Goal: Task Accomplishment & Management: Complete application form

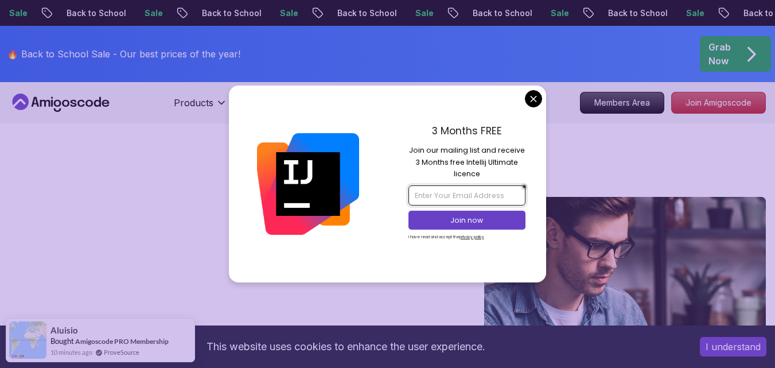
click at [474, 192] on input "email" at bounding box center [467, 195] width 117 height 20
type input "[EMAIL_ADDRESS][DOMAIN_NAME]"
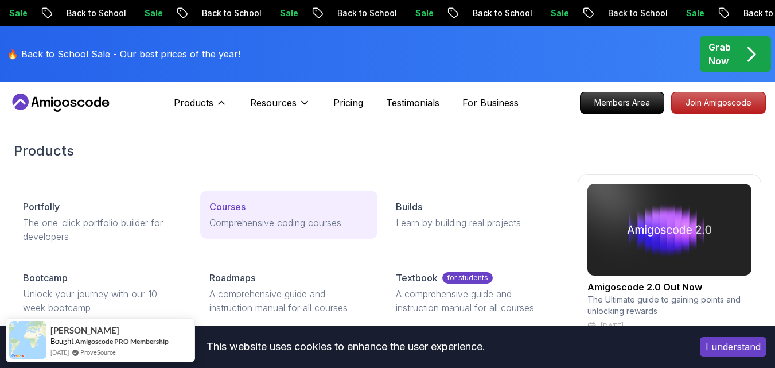
click at [237, 214] on link "Courses Comprehensive coding courses" at bounding box center [288, 215] width 177 height 48
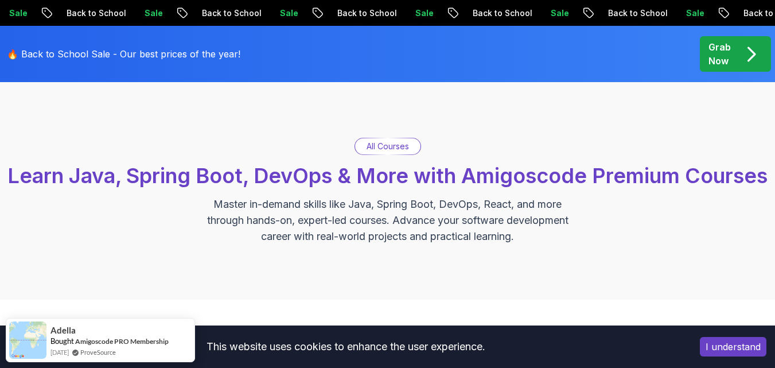
scroll to position [32, 0]
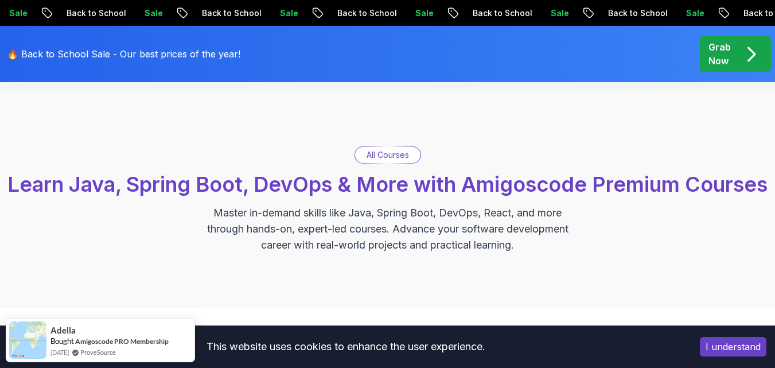
click at [391, 161] on div "All Courses" at bounding box center [387, 155] width 65 height 16
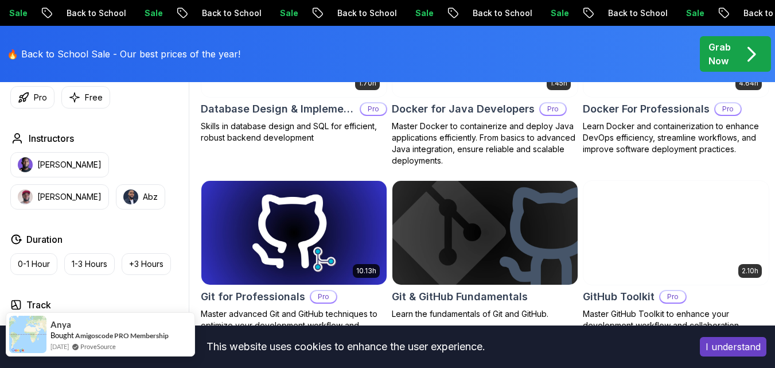
scroll to position [1216, 0]
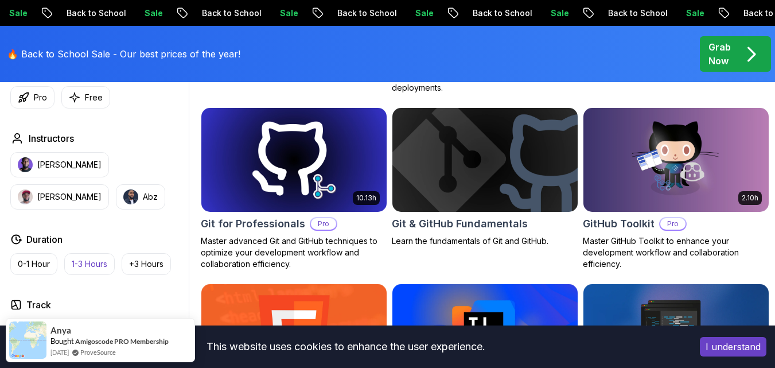
click at [88, 268] on p "1-3 Hours" at bounding box center [90, 263] width 36 height 11
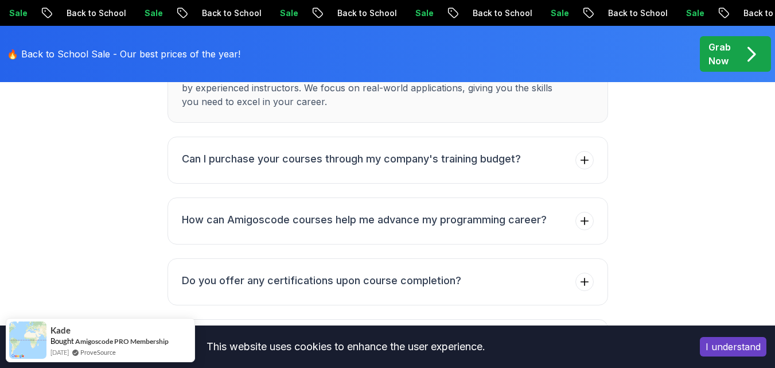
scroll to position [2203, 0]
click at [376, 184] on button "Can I purchase your courses through my company's training budget?" at bounding box center [388, 160] width 441 height 47
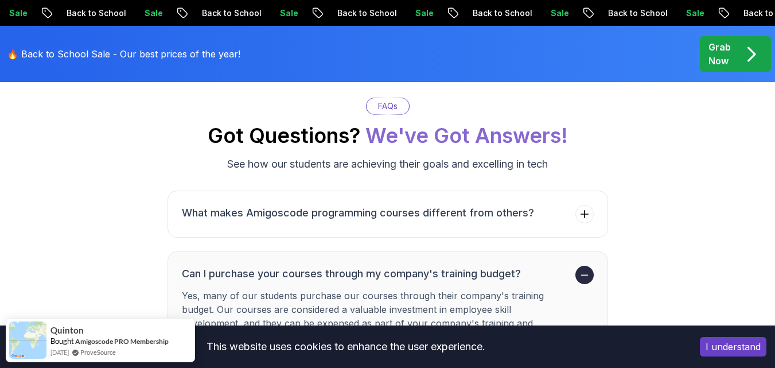
scroll to position [2042, 0]
click at [344, 222] on h3 "What makes Amigoscode programming courses different from others?" at bounding box center [358, 213] width 352 height 16
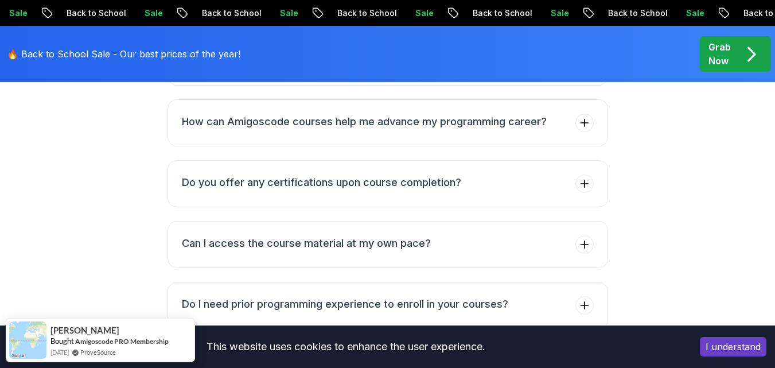
scroll to position [2302, 0]
click at [411, 195] on button "Do you offer any certifications upon course completion?" at bounding box center [388, 183] width 441 height 47
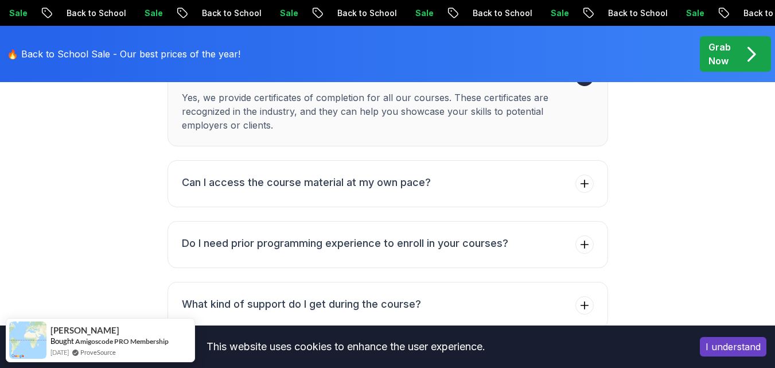
scroll to position [2365, 0]
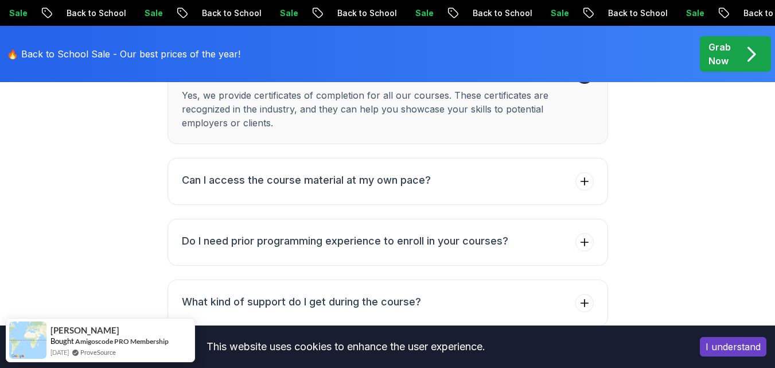
click at [411, 188] on h3 "Can I access the course material at my own pace?" at bounding box center [306, 180] width 249 height 16
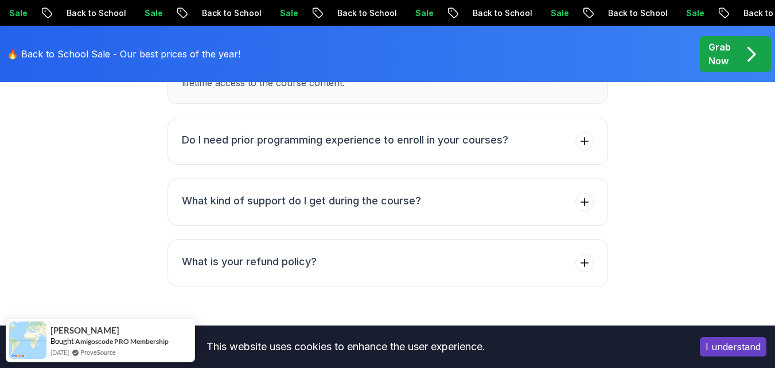
scroll to position [2469, 0]
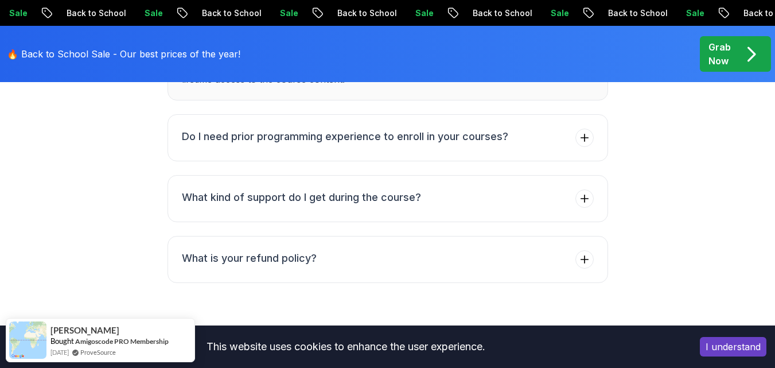
click at [425, 139] on button "Do I need prior programming experience to enroll in your courses?" at bounding box center [388, 137] width 441 height 47
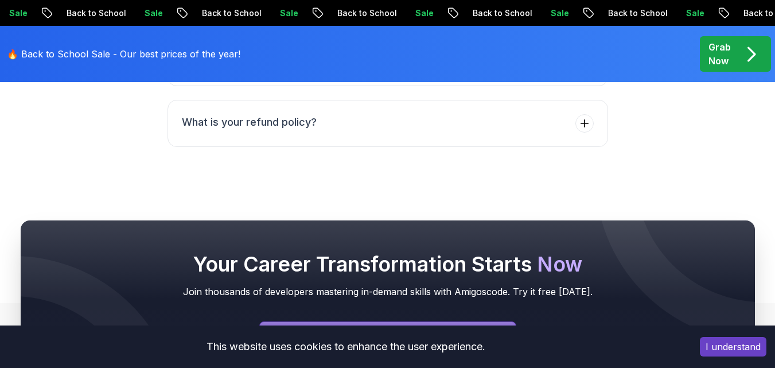
scroll to position [2601, 0]
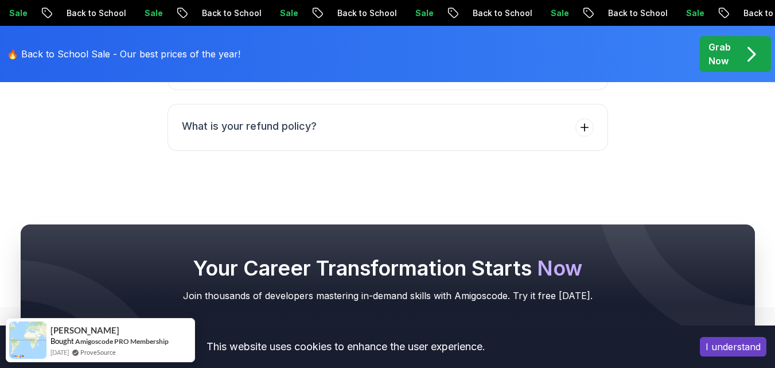
click at [425, 139] on button "What is your refund policy?" at bounding box center [388, 127] width 441 height 47
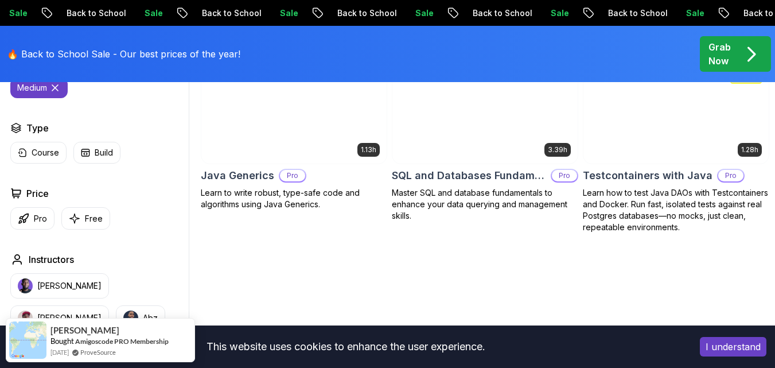
scroll to position [384, 0]
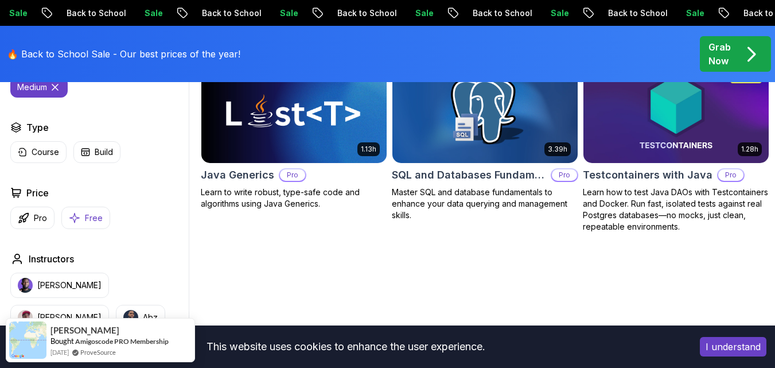
click at [84, 229] on button "Free" at bounding box center [85, 218] width 49 height 22
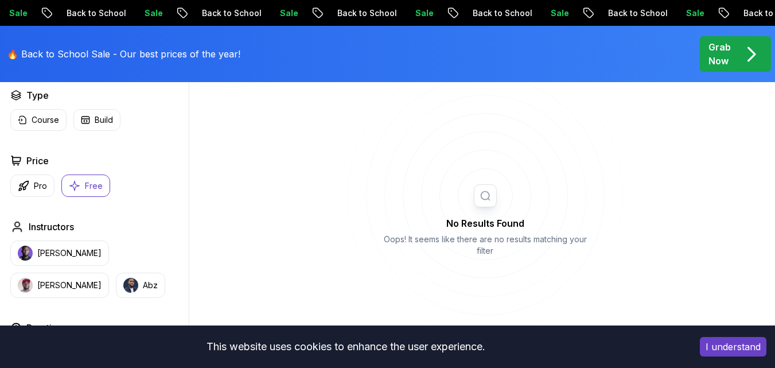
scroll to position [417, 0]
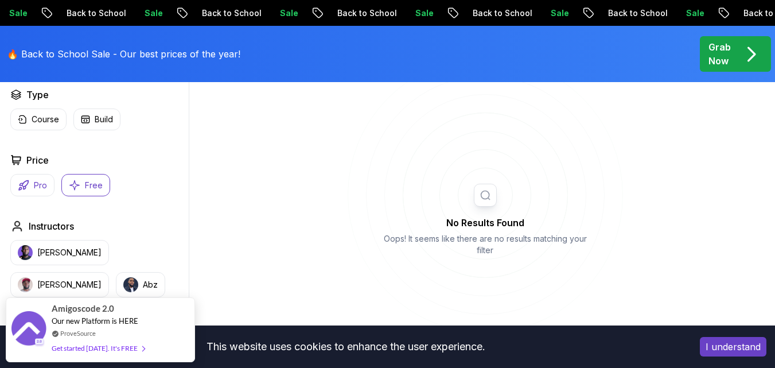
click at [33, 196] on button "Pro" at bounding box center [32, 185] width 44 height 22
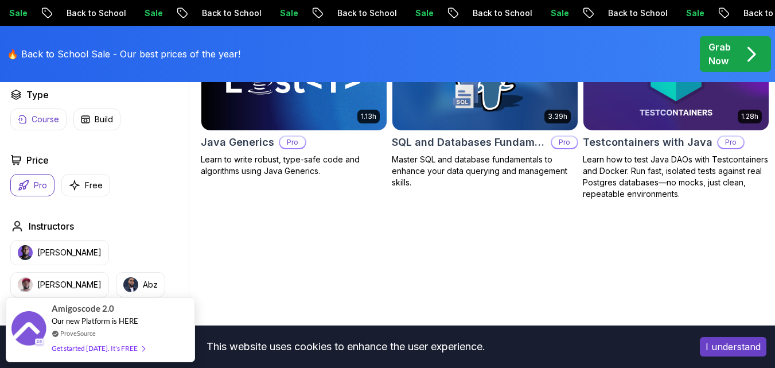
click at [48, 130] on button "Course" at bounding box center [38, 119] width 56 height 22
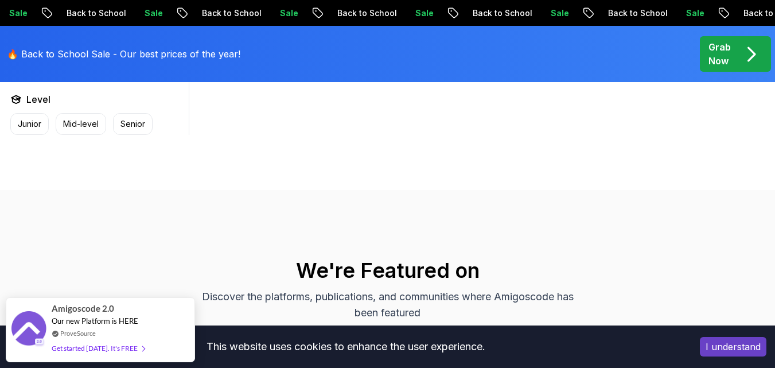
scroll to position [805, 0]
click at [135, 134] on button "Senior" at bounding box center [133, 123] width 40 height 22
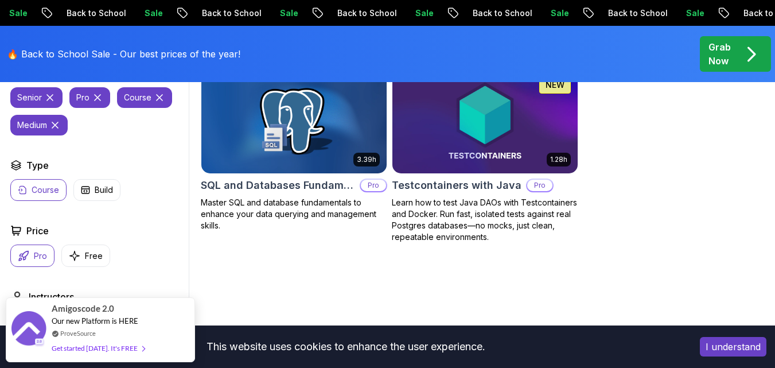
scroll to position [372, 0]
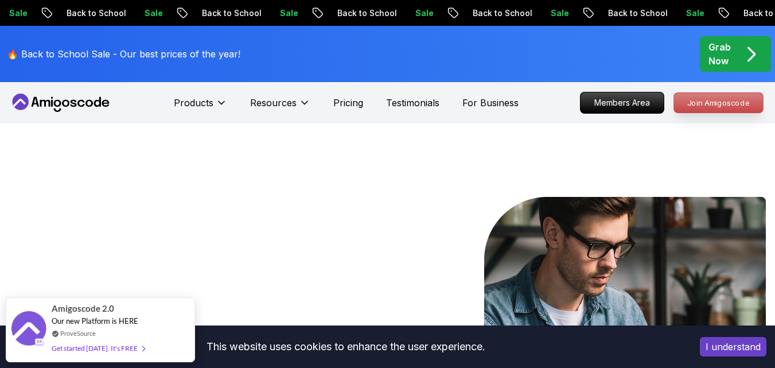
click at [729, 101] on p "Join Amigoscode" at bounding box center [718, 103] width 89 height 20
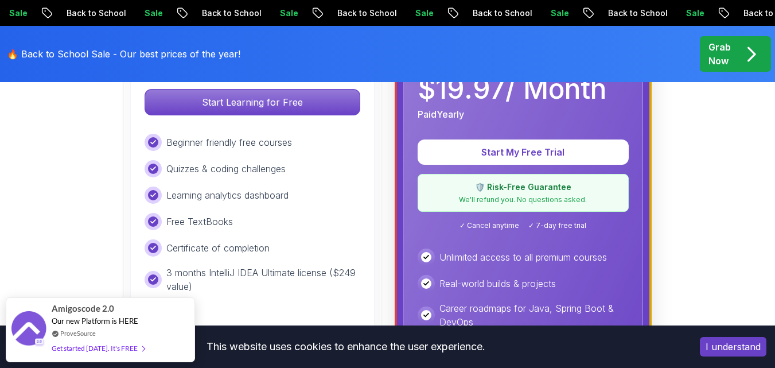
scroll to position [396, 0]
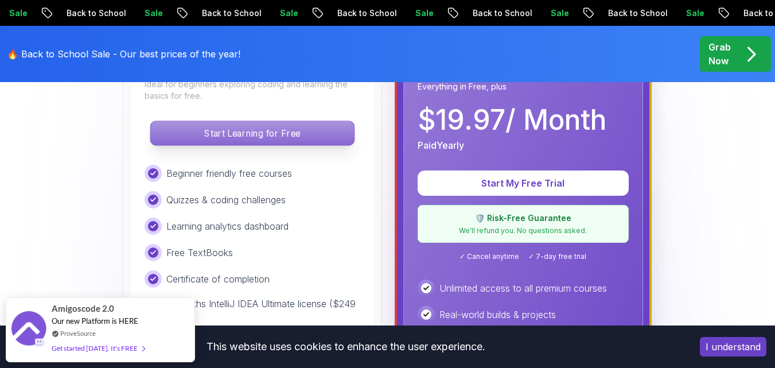
click at [324, 137] on p "Start Learning for Free" at bounding box center [252, 133] width 204 height 24
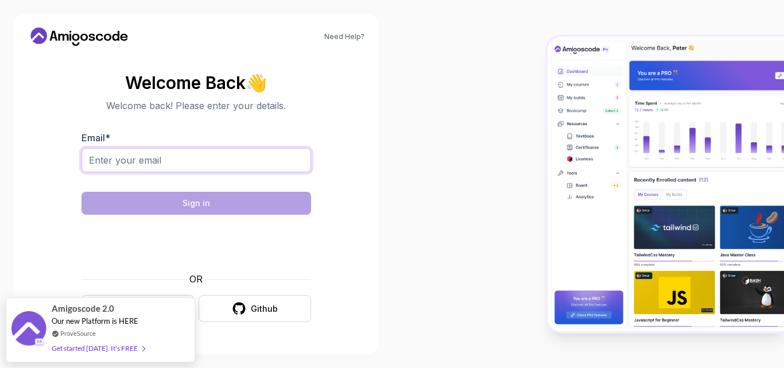
click at [255, 156] on input "Email *" at bounding box center [196, 160] width 230 height 24
type input "[EMAIL_ADDRESS][DOMAIN_NAME]"
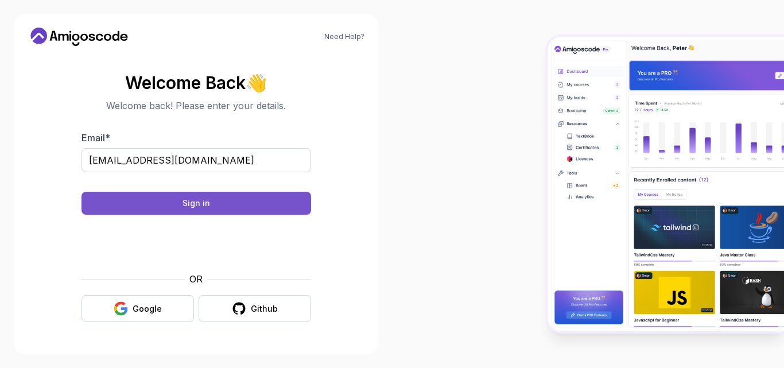
click at [278, 203] on button "Sign in" at bounding box center [196, 203] width 230 height 23
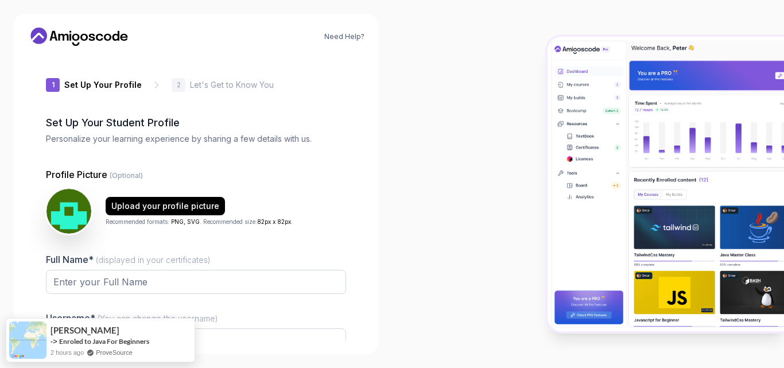
type input "brightsquirrel6a34f"
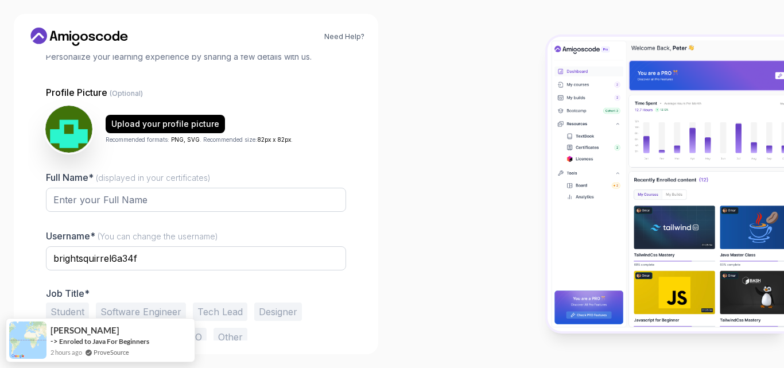
scroll to position [84, 0]
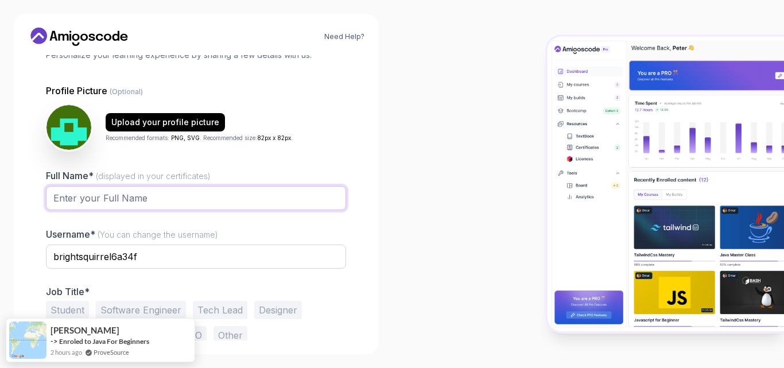
click at [61, 208] on input "Full Name* (displayed in your certificates)" at bounding box center [196, 198] width 300 height 24
click at [60, 199] on input "aqsa shabir" at bounding box center [196, 198] width 300 height 24
type input "Aqsa shabir"
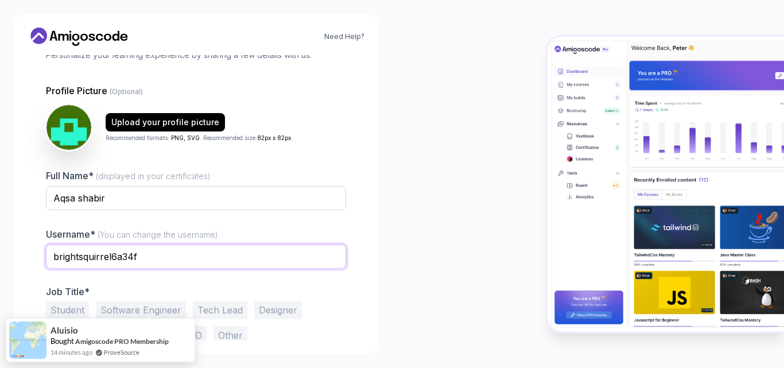
click at [149, 265] on input "brightsquirrel6a34f" at bounding box center [196, 256] width 300 height 24
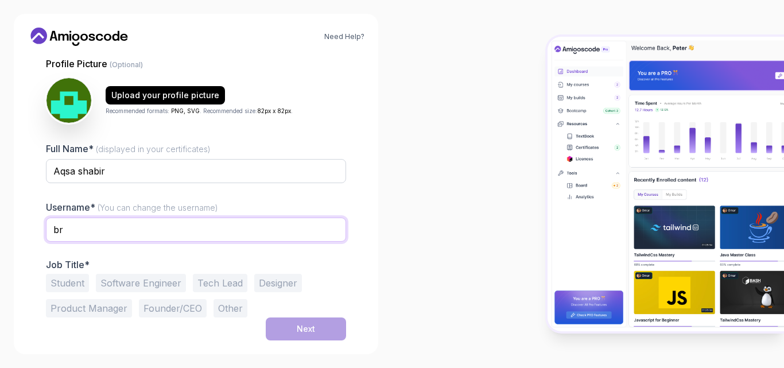
type input "b"
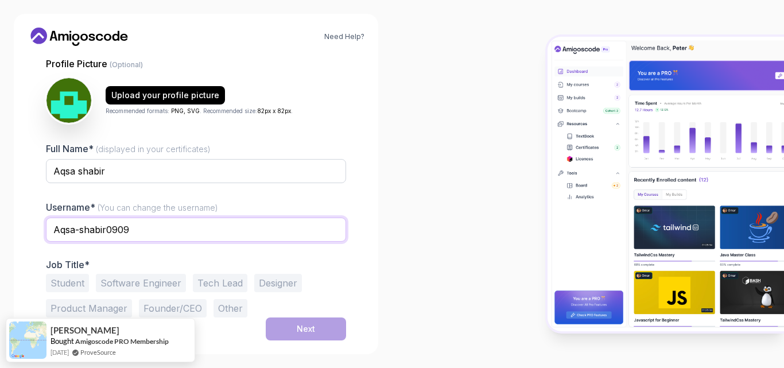
type input "Aqsa-shabir0909"
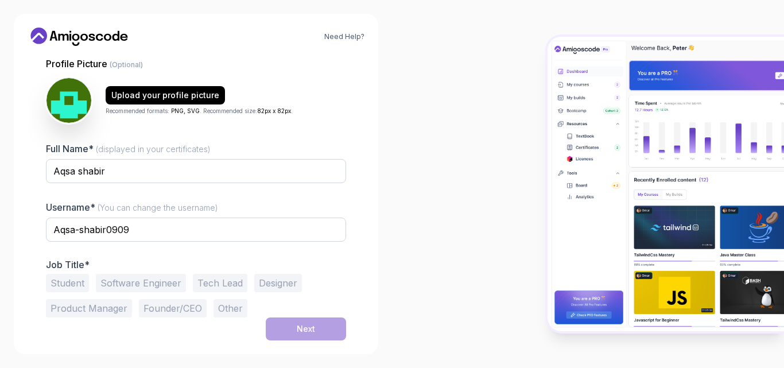
click at [67, 284] on button "Student" at bounding box center [67, 283] width 43 height 18
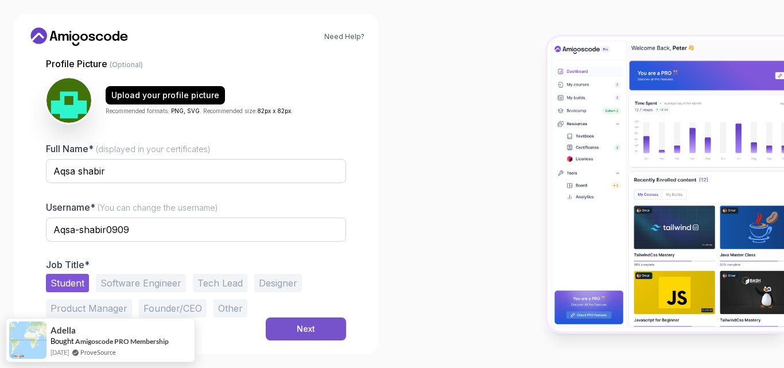
click at [325, 324] on button "Next" at bounding box center [306, 328] width 80 height 23
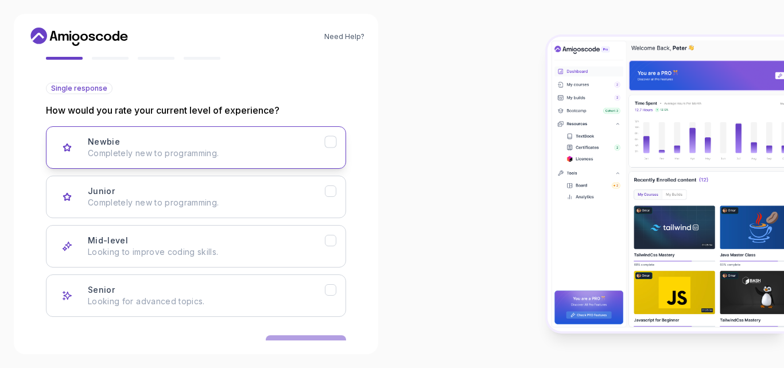
click at [284, 149] on p "Completely new to programming." at bounding box center [206, 152] width 237 height 11
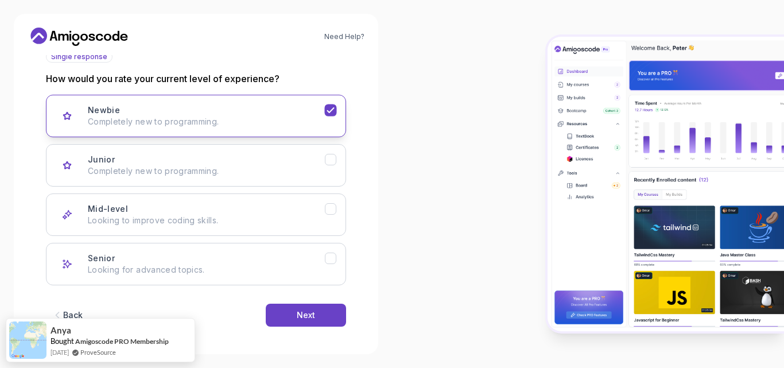
scroll to position [147, 0]
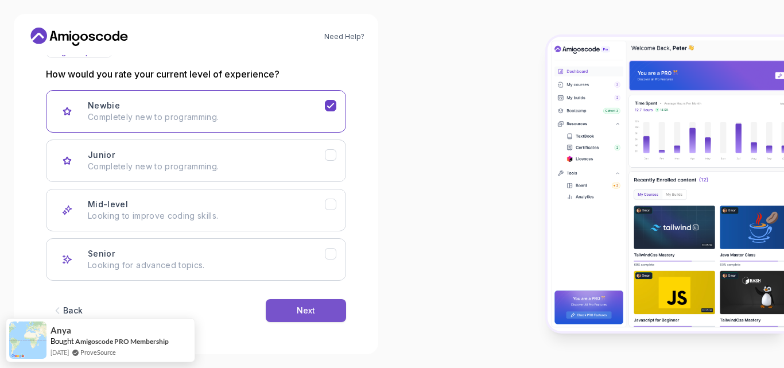
click at [332, 309] on button "Next" at bounding box center [306, 310] width 80 height 23
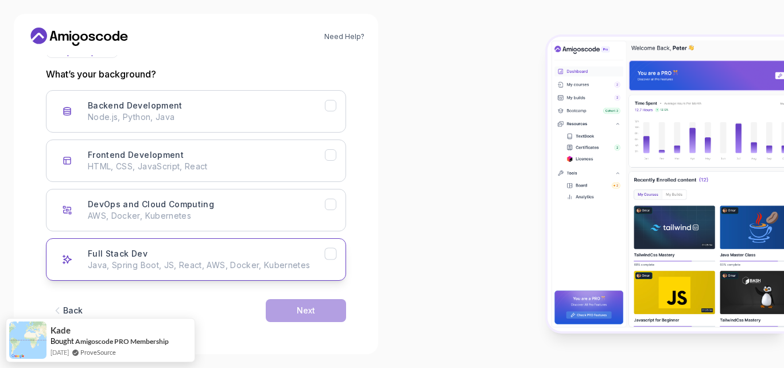
click at [237, 258] on div "Full Stack Dev Java, Spring Boot, JS, React, AWS, Docker, Kubernetes" at bounding box center [206, 259] width 237 height 23
click at [226, 273] on button "Full Stack Dev Java, Spring Boot, JS, React, AWS, Docker, Kubernetes" at bounding box center [196, 259] width 300 height 42
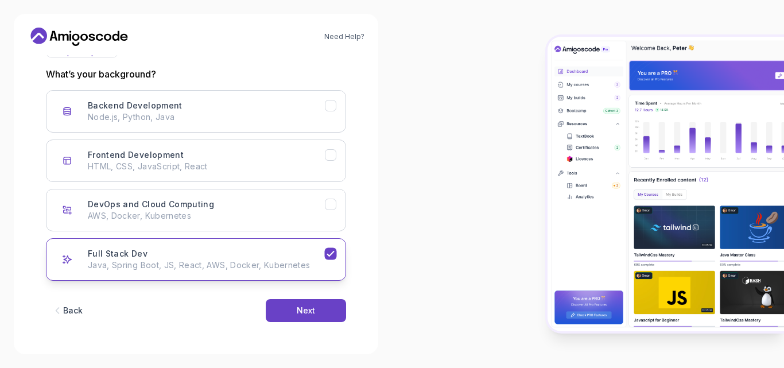
click at [226, 273] on button "Full Stack Dev Java, Spring Boot, JS, React, AWS, Docker, Kubernetes" at bounding box center [196, 259] width 300 height 42
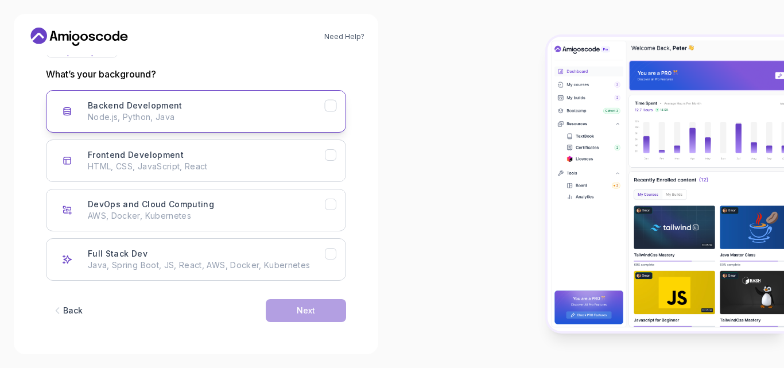
click at [211, 104] on div "Backend Development Node.js, Python, Java" at bounding box center [206, 111] width 237 height 23
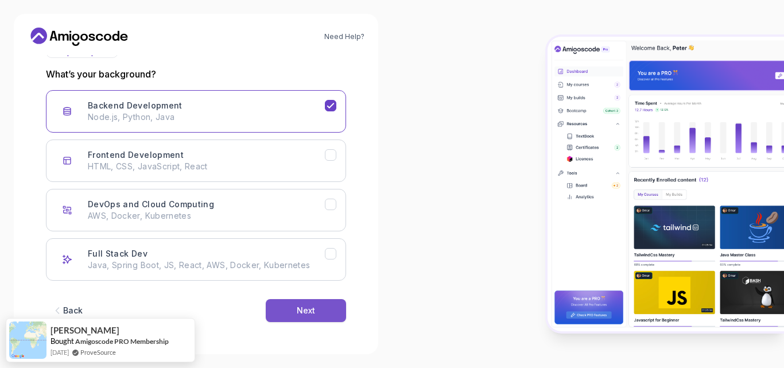
click at [288, 310] on button "Next" at bounding box center [306, 310] width 80 height 23
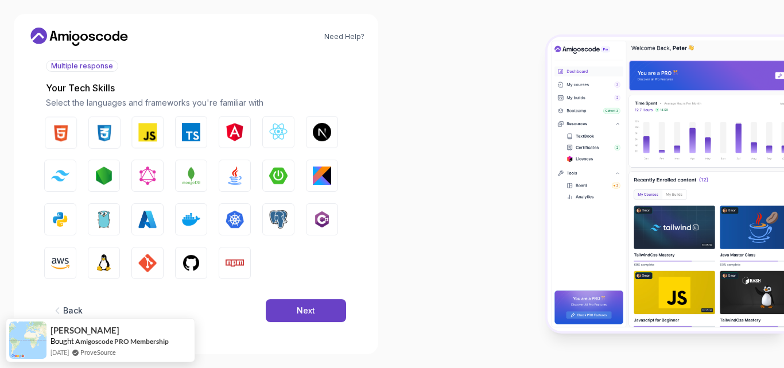
scroll to position [133, 0]
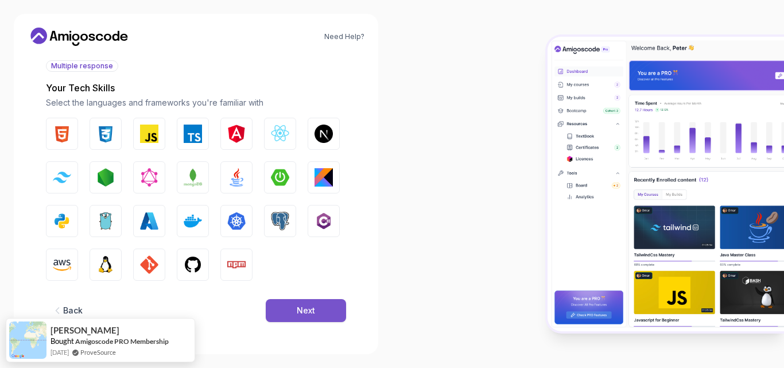
click at [335, 310] on button "Next" at bounding box center [306, 310] width 80 height 23
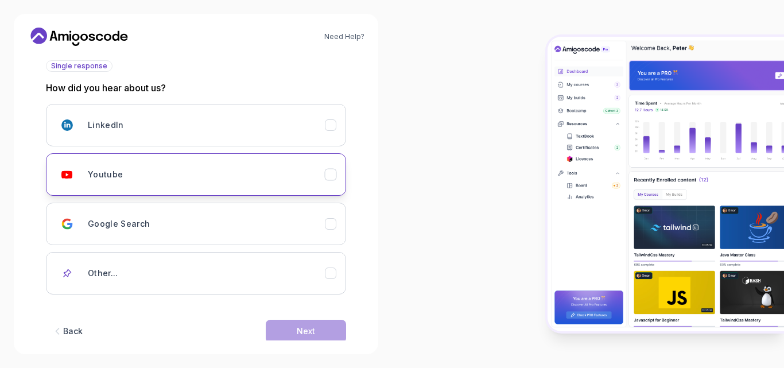
click at [254, 179] on div "Youtube" at bounding box center [206, 174] width 237 height 23
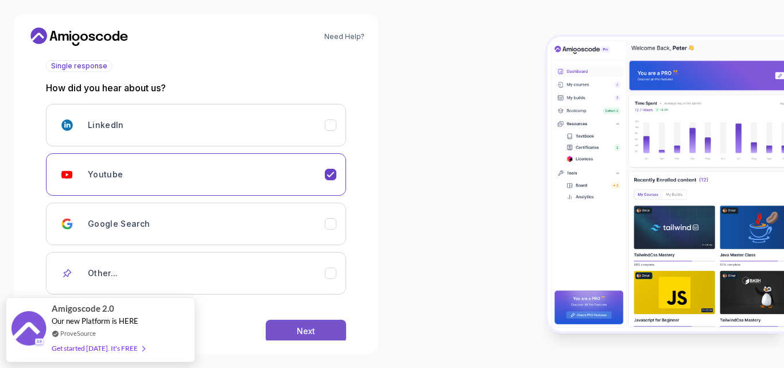
click at [319, 323] on button "Next" at bounding box center [306, 331] width 80 height 23
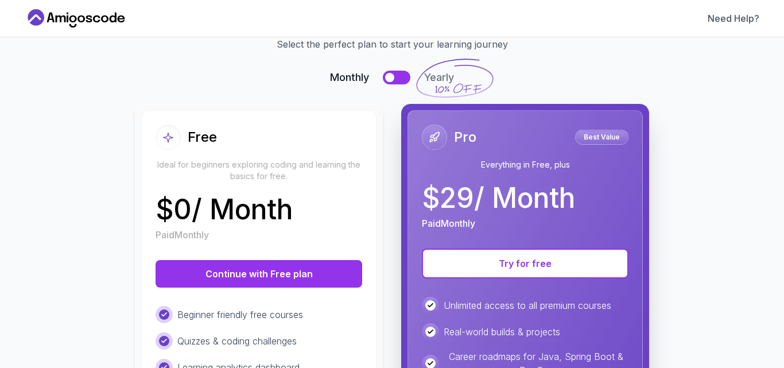
scroll to position [58, 0]
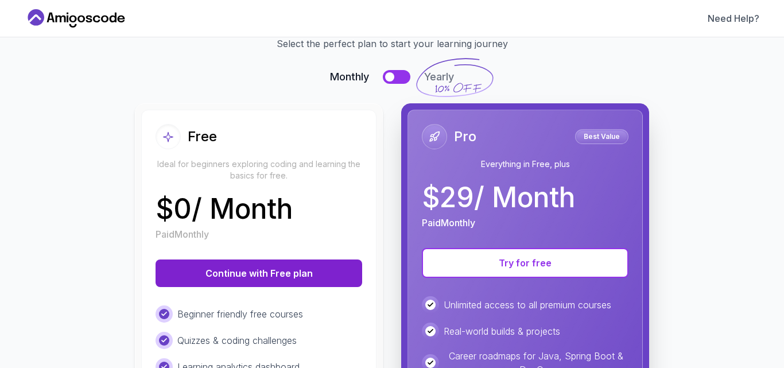
click at [293, 277] on button "Continue with Free plan" at bounding box center [259, 273] width 207 height 28
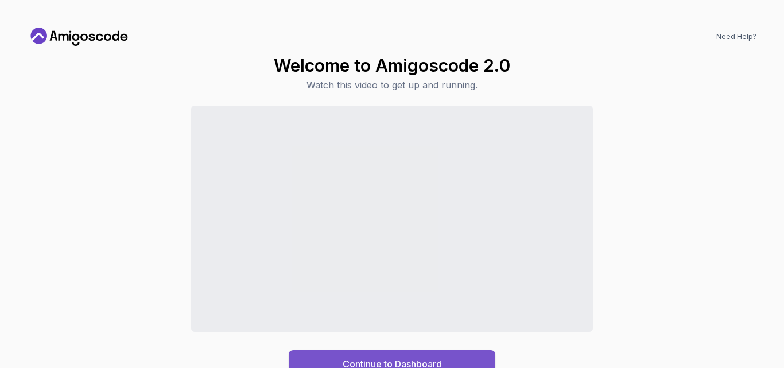
click at [322, 358] on button "Continue to Dashboard" at bounding box center [392, 364] width 207 height 28
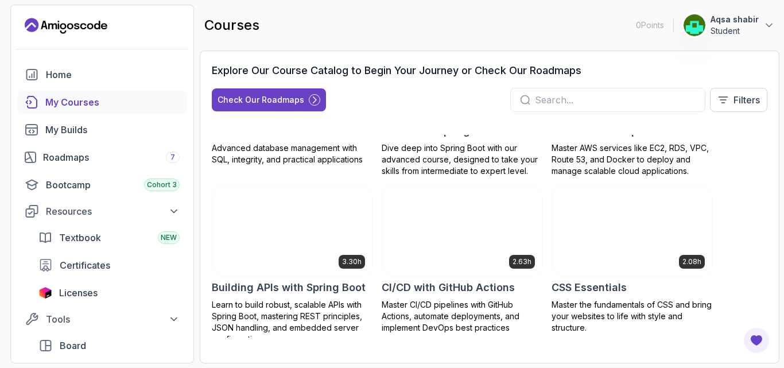
scroll to position [131, 0]
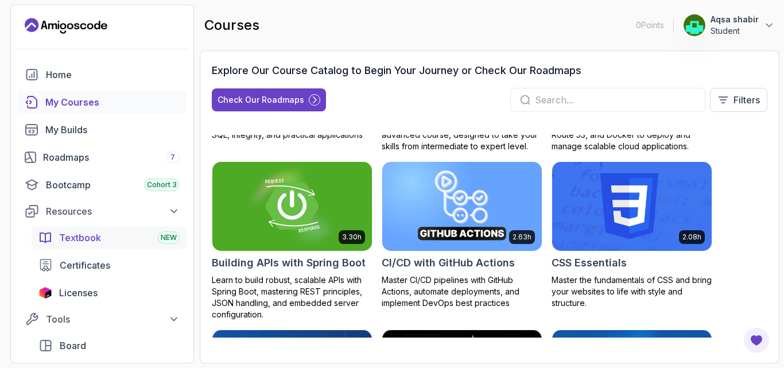
click at [88, 240] on span "Textbook" at bounding box center [80, 238] width 42 height 14
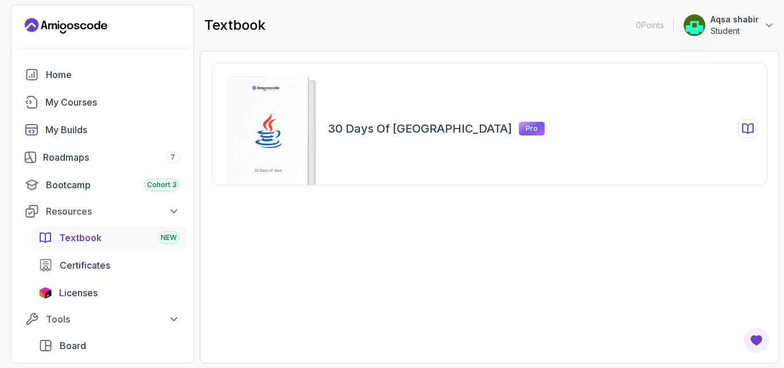
click at [358, 168] on div "30 Days of Java Pro" at bounding box center [490, 124] width 556 height 123
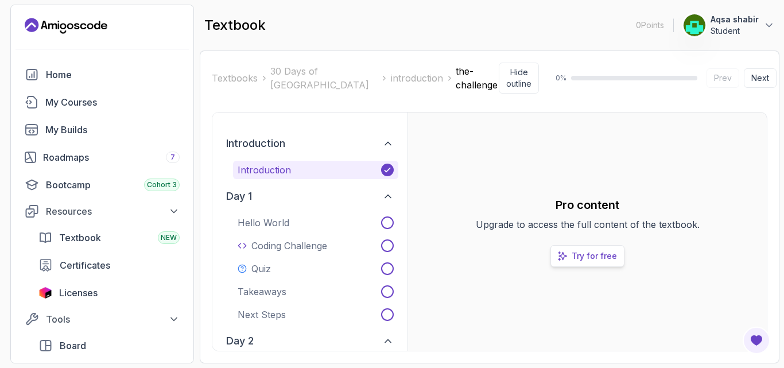
click at [579, 253] on p "Try for free" at bounding box center [594, 255] width 45 height 11
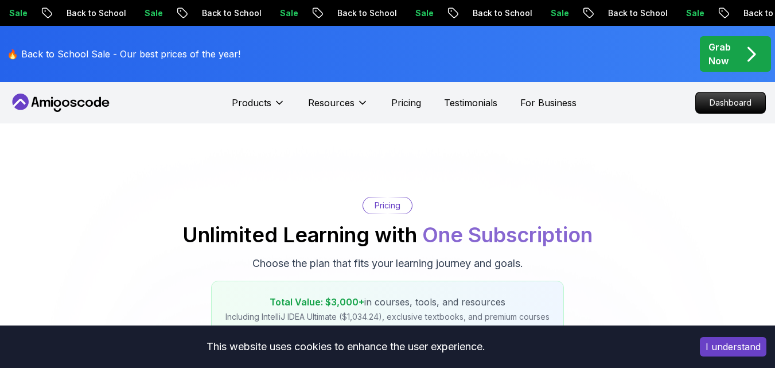
scroll to position [83, 0]
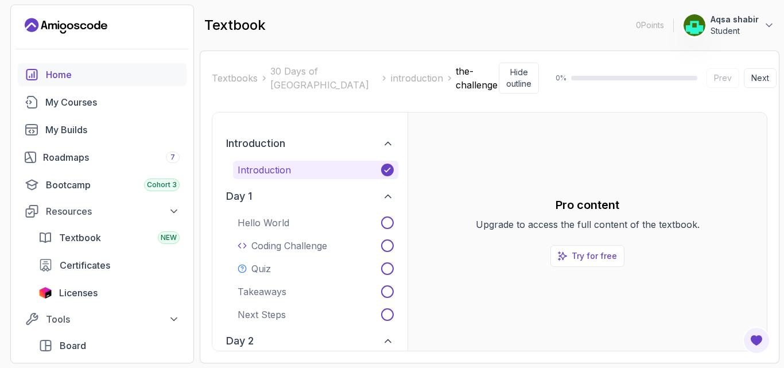
click at [51, 80] on div "Home" at bounding box center [113, 75] width 134 height 14
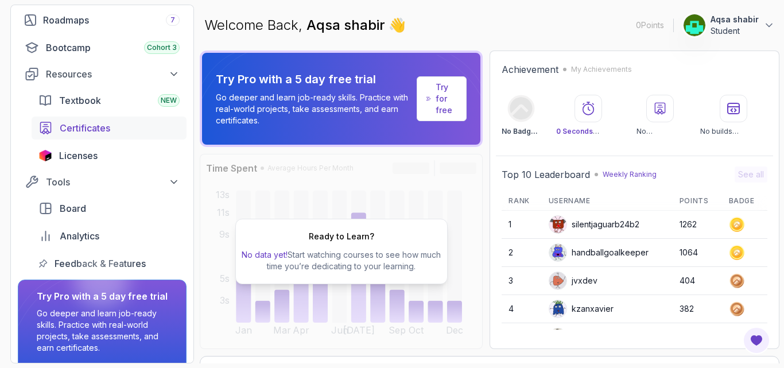
click at [86, 131] on span "Certificates" at bounding box center [85, 128] width 51 height 14
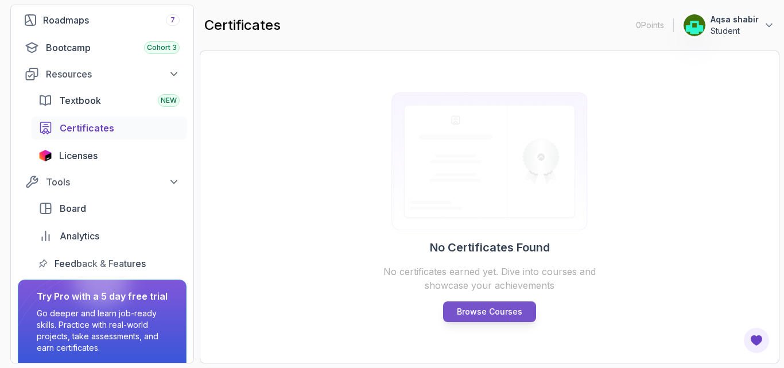
click at [465, 315] on p "Browse Courses" at bounding box center [489, 311] width 65 height 11
